Goal: Task Accomplishment & Management: Use online tool/utility

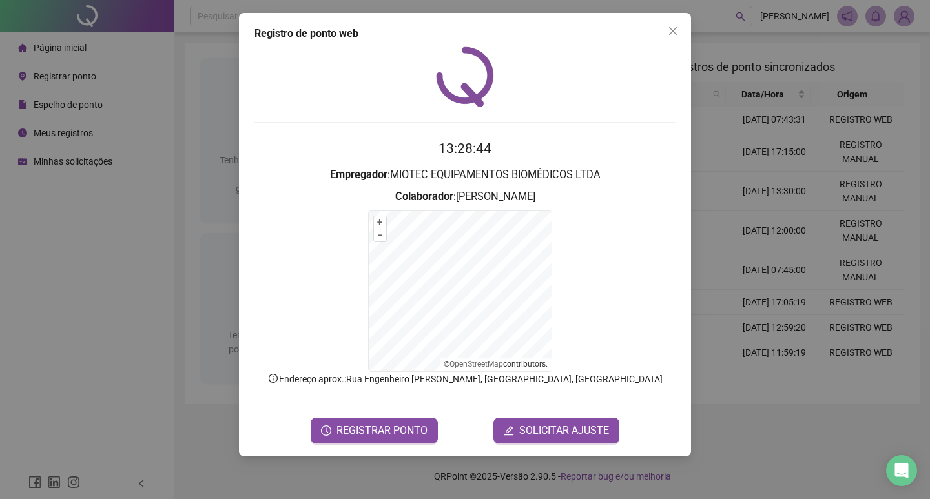
click at [370, 444] on div "Registro de ponto web 13:28:44 Empregador : MIOTEC EQUIPAMENTOS BIOMÉDICOS LTDA…" at bounding box center [465, 235] width 452 height 444
click at [370, 435] on span "REGISTRAR PONTO" at bounding box center [382, 431] width 91 height 16
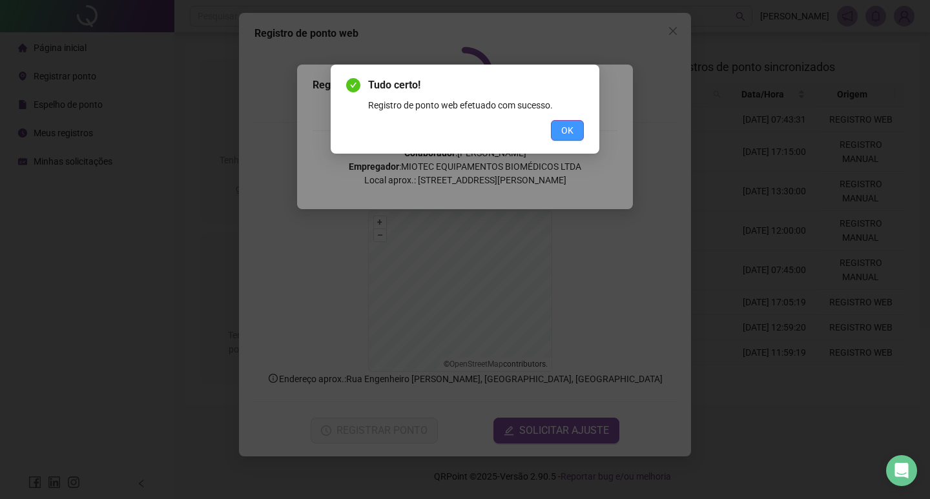
click at [574, 122] on button "OK" at bounding box center [567, 130] width 33 height 21
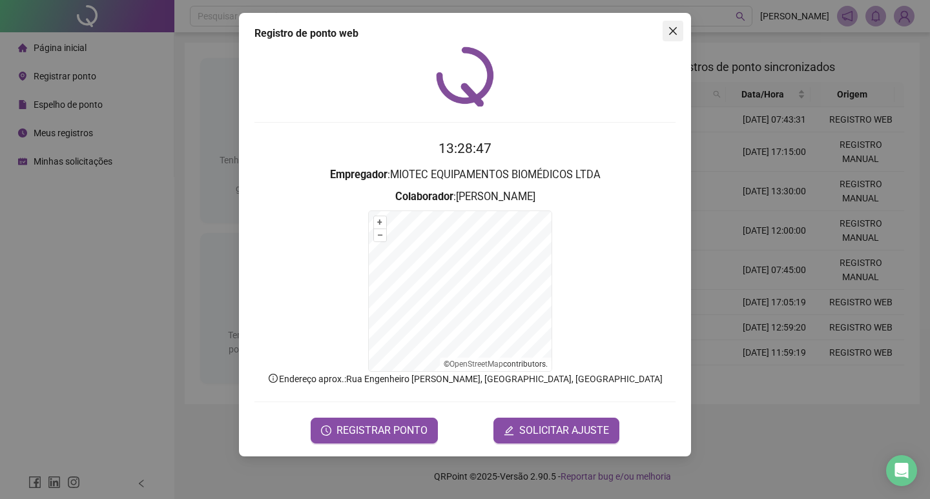
click at [676, 34] on icon "close" at bounding box center [673, 31] width 8 height 8
